Goal: Task Accomplishment & Management: Use online tool/utility

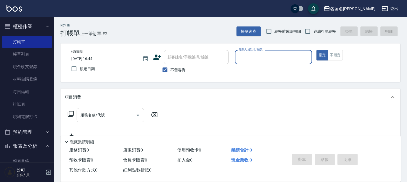
click at [266, 58] on div "服務人員姓名/編號 服務人員姓名/編號" at bounding box center [274, 57] width 78 height 14
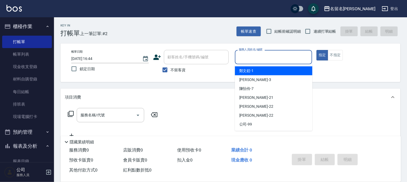
drag, startPoint x: 261, startPoint y: 58, endPoint x: 250, endPoint y: 82, distance: 26.0
click at [261, 59] on input "服務人員姓名/編號" at bounding box center [273, 56] width 73 height 9
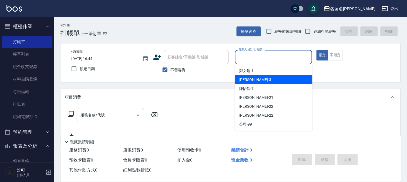
drag, startPoint x: 250, startPoint y: 82, endPoint x: 217, endPoint y: 93, distance: 35.0
click at [250, 82] on span "[PERSON_NAME]-3" at bounding box center [255, 80] width 32 height 6
type input "[PERSON_NAME]-3"
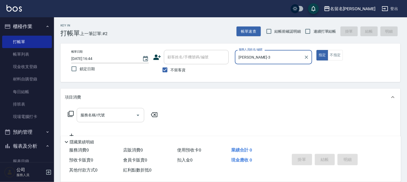
click at [121, 114] on input "服務名稱/代號" at bounding box center [106, 114] width 55 height 9
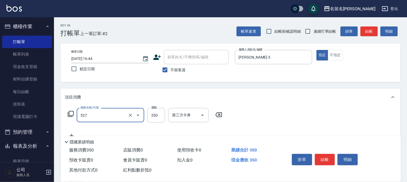
type input "頭皮養護A(527)"
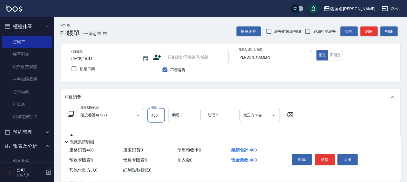
type input "400"
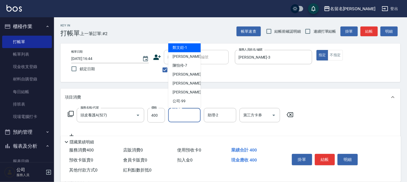
click at [178, 117] on input "助理-1" at bounding box center [185, 114] width 28 height 9
click at [182, 60] on div "[PERSON_NAME]-3" at bounding box center [184, 56] width 32 height 9
type input "[PERSON_NAME]-3"
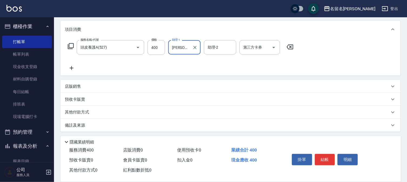
scroll to position [69, 0]
click at [72, 65] on icon at bounding box center [72, 67] width 4 height 4
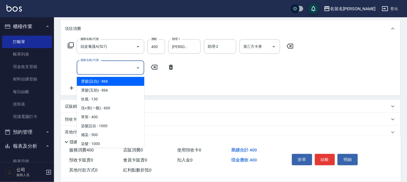
click at [88, 63] on input "服務名稱/代號" at bounding box center [106, 67] width 55 height 9
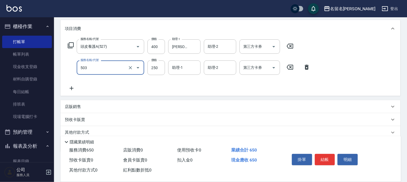
type input "指定洗髮(503)"
click at [188, 68] on input "助理-1" at bounding box center [185, 67] width 28 height 9
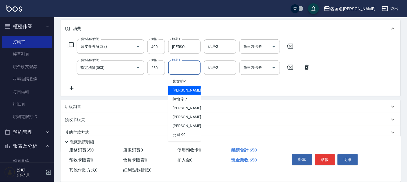
click at [181, 91] on span "[PERSON_NAME]-3" at bounding box center [189, 91] width 32 height 6
type input "[PERSON_NAME]-3"
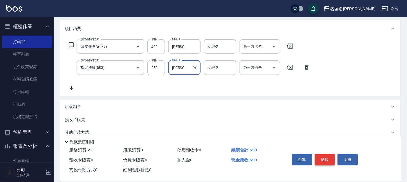
click at [326, 154] on button "結帳" at bounding box center [325, 159] width 20 height 11
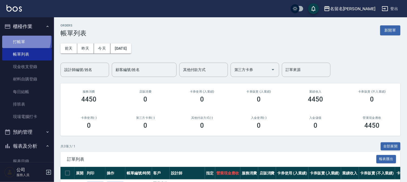
click at [20, 39] on link "打帳單" at bounding box center [27, 42] width 50 height 12
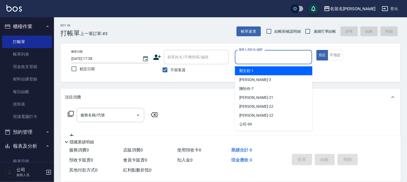
drag, startPoint x: 248, startPoint y: 58, endPoint x: 246, endPoint y: 72, distance: 14.6
click at [249, 58] on input "服務人員姓名/編號" at bounding box center [273, 56] width 73 height 9
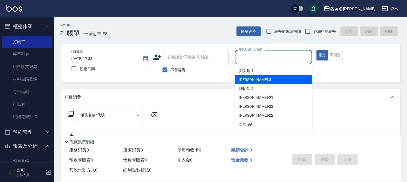
click at [246, 76] on div "[PERSON_NAME]-3" at bounding box center [274, 79] width 78 height 9
type input "[PERSON_NAME]-3"
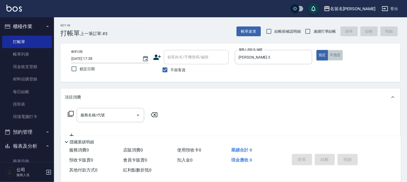
click at [342, 55] on button "不指定" at bounding box center [335, 55] width 15 height 11
click at [88, 115] on input "服務名稱/代號" at bounding box center [106, 114] width 55 height 9
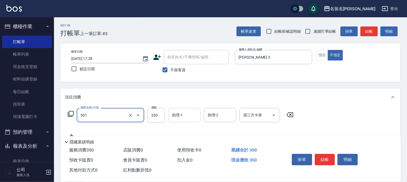
type input "P.S洗髮(501)"
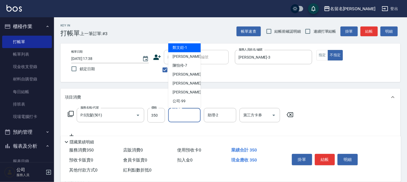
click at [174, 117] on input "助理-1" at bounding box center [185, 114] width 28 height 9
click at [189, 56] on div "[PERSON_NAME]-3" at bounding box center [184, 56] width 32 height 9
type input "[PERSON_NAME]-3"
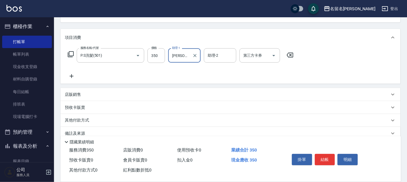
scroll to position [69, 0]
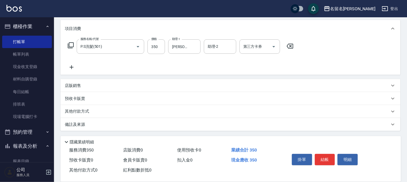
click at [72, 67] on icon at bounding box center [72, 67] width 4 height 4
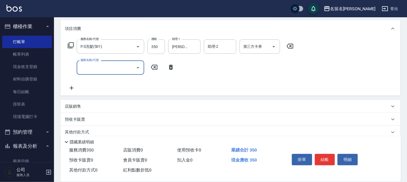
click at [80, 69] on input "服務名稱/代號" at bounding box center [106, 67] width 55 height 9
type input "[PERSON_NAME](809)"
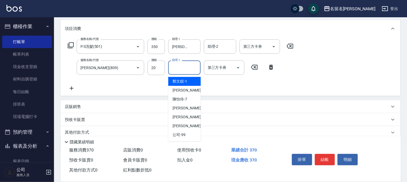
drag, startPoint x: 185, startPoint y: 72, endPoint x: 184, endPoint y: 89, distance: 16.8
click at [185, 74] on div "助理-1" at bounding box center [184, 68] width 32 height 14
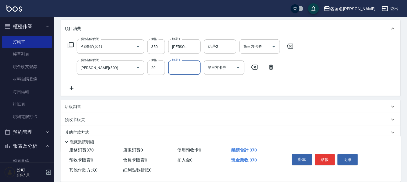
drag, startPoint x: 184, startPoint y: 89, endPoint x: 183, endPoint y: 85, distance: 3.8
click at [183, 88] on div "服務名稱/代號 P.S洗髮(501) 服務名稱/代號 價格 350 價格 助理-1 [PERSON_NAME]-3 助理-1 助理-2 助理-2 第三方卡券 …" at bounding box center [181, 65] width 232 height 52
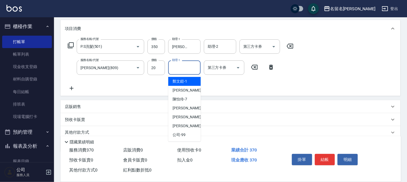
click at [185, 70] on input "助理-1" at bounding box center [185, 67] width 28 height 9
click at [184, 90] on span "[PERSON_NAME]-3" at bounding box center [189, 91] width 32 height 6
type input "[PERSON_NAME]-3"
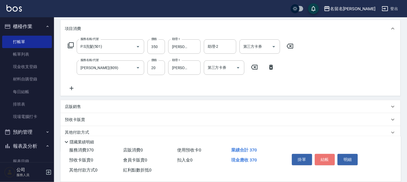
drag, startPoint x: 323, startPoint y: 157, endPoint x: 323, endPoint y: 148, distance: 9.2
click at [323, 156] on button "結帳" at bounding box center [325, 159] width 20 height 11
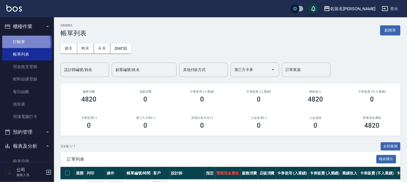
click at [17, 43] on link "打帳單" at bounding box center [27, 42] width 50 height 12
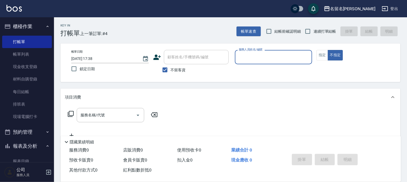
drag, startPoint x: 269, startPoint y: 56, endPoint x: 269, endPoint y: 62, distance: 5.7
click at [269, 57] on input "服務人員姓名/編號" at bounding box center [273, 56] width 73 height 9
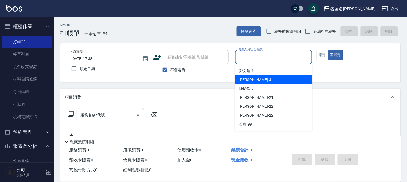
drag, startPoint x: 263, startPoint y: 78, endPoint x: 303, endPoint y: 64, distance: 42.3
click at [263, 77] on div "[PERSON_NAME]-3" at bounding box center [274, 79] width 78 height 9
type input "[PERSON_NAME]-3"
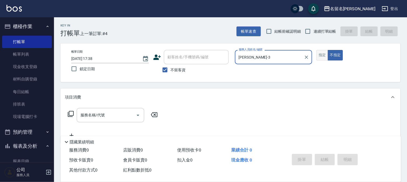
drag, startPoint x: 322, startPoint y: 55, endPoint x: 319, endPoint y: 56, distance: 3.3
click at [322, 55] on button "指定" at bounding box center [323, 55] width 12 height 11
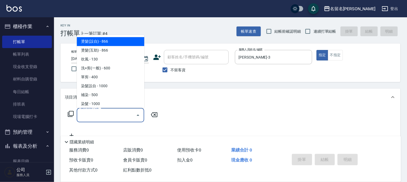
click at [79, 117] on input "服務名稱/代號" at bounding box center [106, 114] width 55 height 9
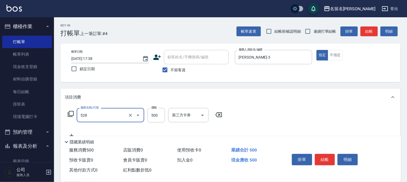
type input "頭皮養護B(528)"
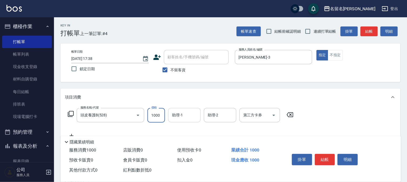
type input "1000"
click at [183, 115] on input "助理-1" at bounding box center [185, 114] width 28 height 9
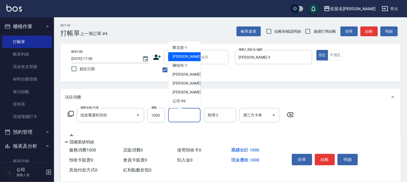
click at [190, 55] on div "[PERSON_NAME]-3" at bounding box center [184, 56] width 32 height 9
type input "[PERSON_NAME]-3"
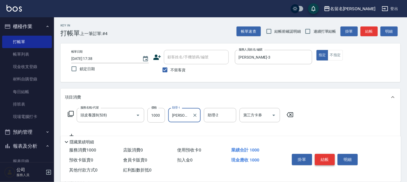
click at [318, 157] on button "結帳" at bounding box center [325, 159] width 20 height 11
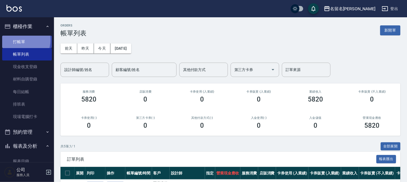
click at [18, 40] on link "打帳單" at bounding box center [27, 42] width 50 height 12
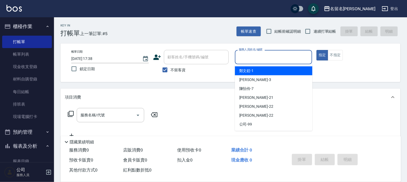
drag, startPoint x: 255, startPoint y: 58, endPoint x: 246, endPoint y: 82, distance: 25.7
click at [255, 60] on input "服務人員姓名/編號" at bounding box center [273, 56] width 73 height 9
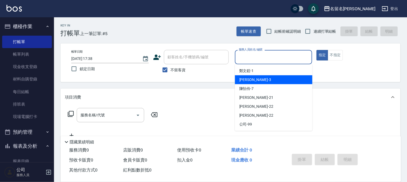
click at [245, 78] on span "[PERSON_NAME]-3" at bounding box center [255, 80] width 32 height 6
type input "[PERSON_NAME]-3"
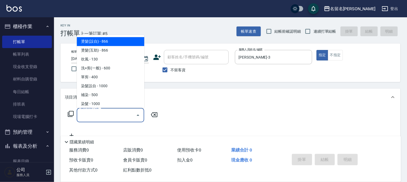
click at [106, 115] on input "服務名稱/代號" at bounding box center [106, 114] width 55 height 9
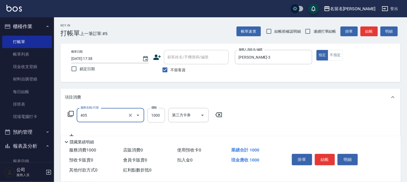
type input "染髮(405)"
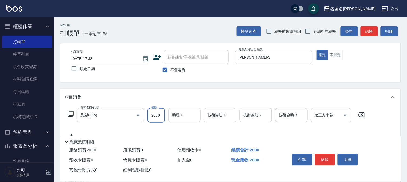
type input "2000"
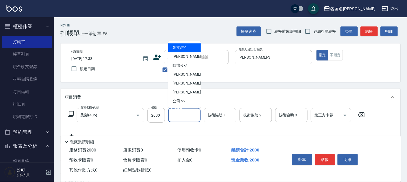
click at [190, 113] on input "助理-1" at bounding box center [185, 114] width 28 height 9
drag, startPoint x: 188, startPoint y: 58, endPoint x: 234, endPoint y: 109, distance: 69.0
click at [188, 58] on div "[PERSON_NAME]-3" at bounding box center [184, 56] width 32 height 9
type input "[PERSON_NAME]-3"
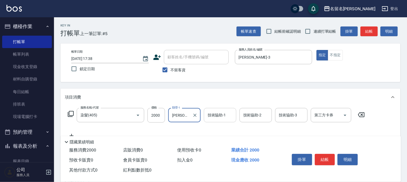
drag, startPoint x: 234, startPoint y: 113, endPoint x: 232, endPoint y: 113, distance: 2.7
click at [233, 113] on div "技術協助-1" at bounding box center [220, 115] width 32 height 14
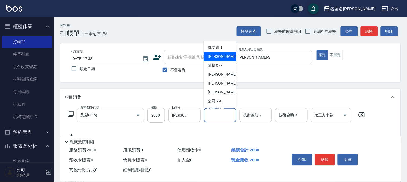
click at [225, 58] on div "[PERSON_NAME]-3" at bounding box center [220, 56] width 32 height 9
type input "[PERSON_NAME]-3"
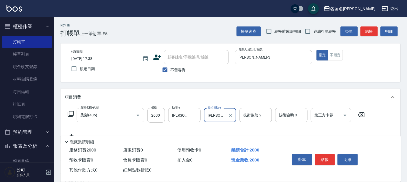
scroll to position [60, 0]
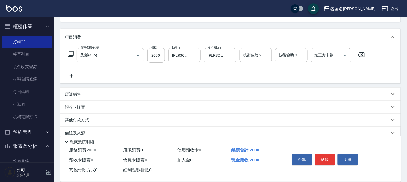
click at [73, 75] on icon at bounding box center [72, 76] width 14 height 6
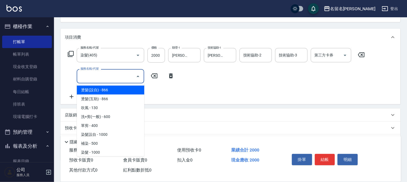
click at [91, 75] on input "服務名稱/代號" at bounding box center [106, 76] width 55 height 9
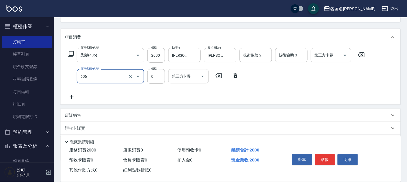
type input "免費護髮(606)"
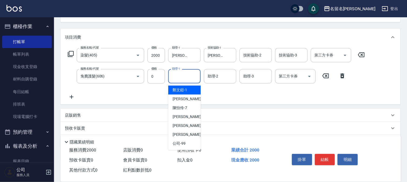
click at [180, 76] on input "助理-1" at bounding box center [185, 76] width 28 height 9
click at [185, 98] on span "[PERSON_NAME]-3" at bounding box center [189, 99] width 32 height 6
type input "[PERSON_NAME]-3"
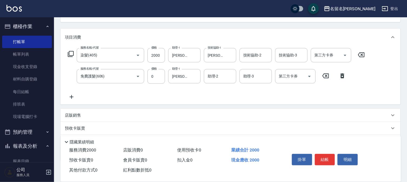
click at [81, 113] on p "店販銷售" at bounding box center [73, 116] width 16 height 6
click at [93, 130] on div "服務人員姓名/編號" at bounding box center [85, 135] width 41 height 14
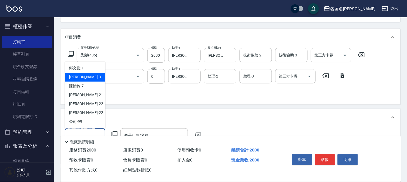
click at [97, 76] on div "[PERSON_NAME]-3" at bounding box center [85, 77] width 41 height 9
type input "[PERSON_NAME]-3"
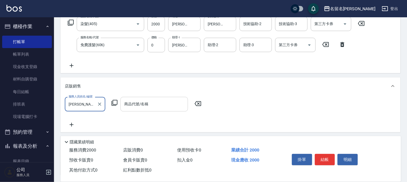
scroll to position [120, 0]
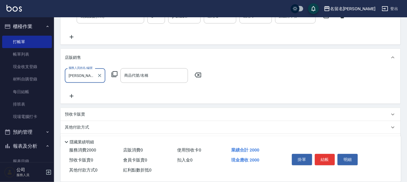
click at [123, 75] on input "商品代號/名稱" at bounding box center [154, 75] width 63 height 9
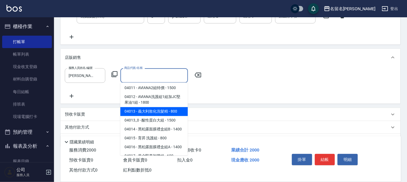
drag, startPoint x: 170, startPoint y: 114, endPoint x: 168, endPoint y: 112, distance: 2.9
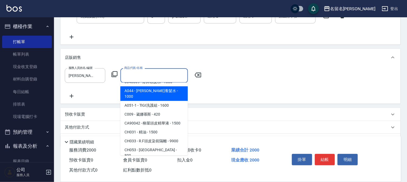
scroll to position [570, 0]
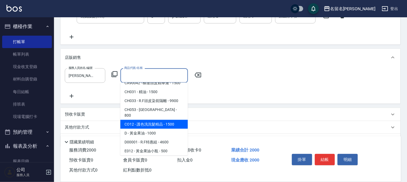
click at [172, 123] on span "CO12 - 護色洗洗髮精品 - 1500" at bounding box center [154, 124] width 68 height 9
type input "護色洗洗髮精品"
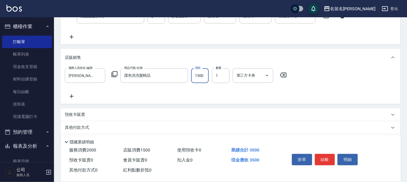
click at [207, 77] on input "1500" at bounding box center [200, 75] width 18 height 15
type input "1000"
click at [321, 157] on button "結帳" at bounding box center [325, 159] width 20 height 11
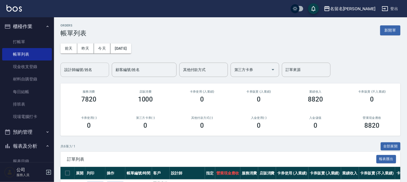
click at [91, 68] on input "設計師編號/姓名" at bounding box center [85, 69] width 44 height 9
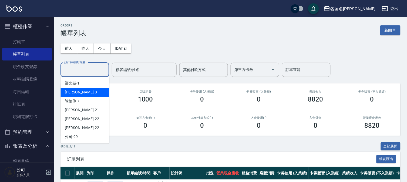
click at [91, 91] on div "[PERSON_NAME]-3" at bounding box center [85, 92] width 49 height 9
click at [95, 71] on input "[PERSON_NAME]-3" at bounding box center [81, 69] width 36 height 9
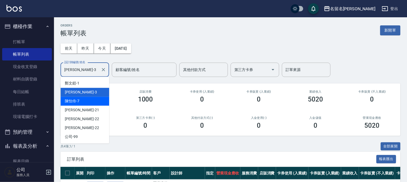
click at [90, 101] on div "陳怡伶 -7" at bounding box center [85, 101] width 49 height 9
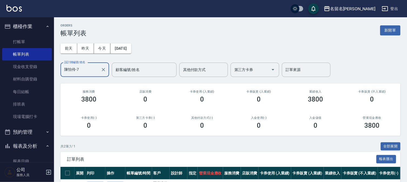
click at [92, 72] on input "陳怡伶-7" at bounding box center [81, 69] width 36 height 9
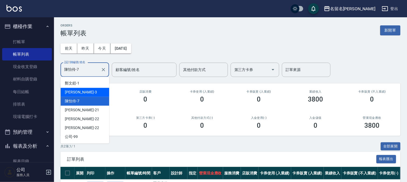
click at [88, 91] on div "[PERSON_NAME]-3" at bounding box center [85, 92] width 49 height 9
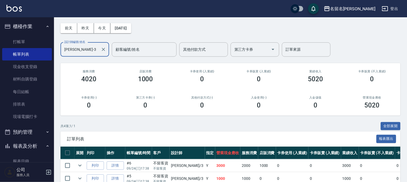
scroll to position [15, 0]
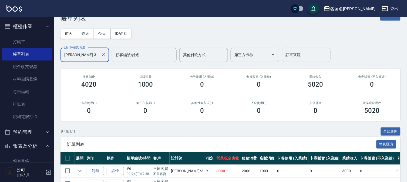
click at [85, 58] on input "[PERSON_NAME]-3" at bounding box center [81, 54] width 36 height 9
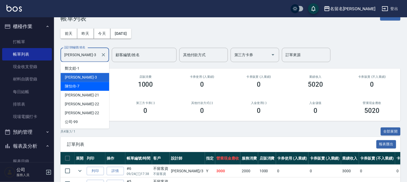
click at [87, 83] on div "陳怡伶 -7" at bounding box center [85, 86] width 49 height 9
type input "陳怡伶-7"
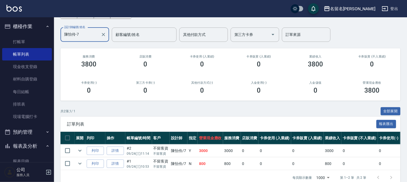
scroll to position [49, 0]
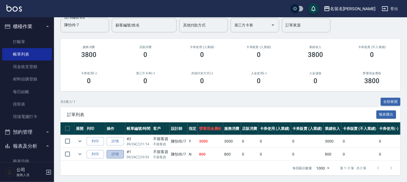
click at [122, 150] on link "詳情" at bounding box center [115, 154] width 17 height 8
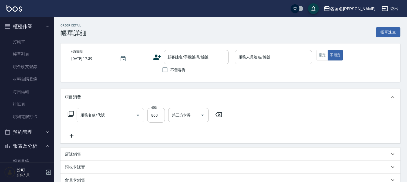
type input "[DATE] 10:53"
checkbox input "true"
type input "陳怡伶-7"
type input "頭皮養護B(528)"
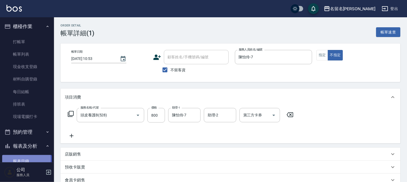
click at [22, 158] on link "報表目錄" at bounding box center [27, 161] width 50 height 12
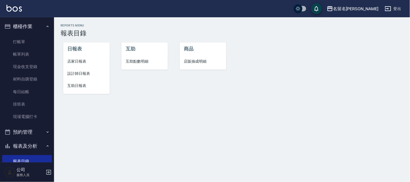
click at [78, 74] on span "設計師日報表" at bounding box center [87, 74] width 38 height 6
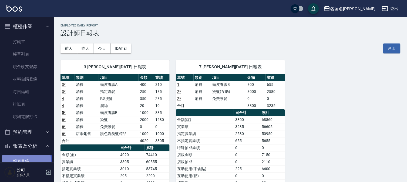
click at [26, 160] on link "報表目錄" at bounding box center [27, 161] width 50 height 12
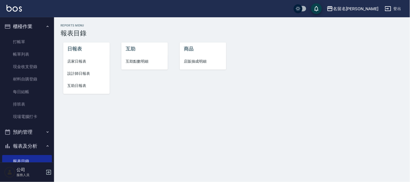
click at [85, 85] on span "互助日報表" at bounding box center [87, 86] width 38 height 6
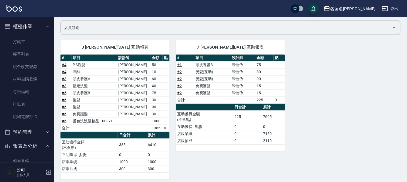
scroll to position [43, 0]
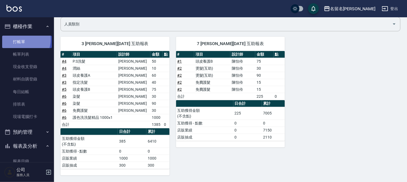
click at [17, 39] on link "打帳單" at bounding box center [27, 42] width 50 height 12
